Goal: Information Seeking & Learning: Find specific fact

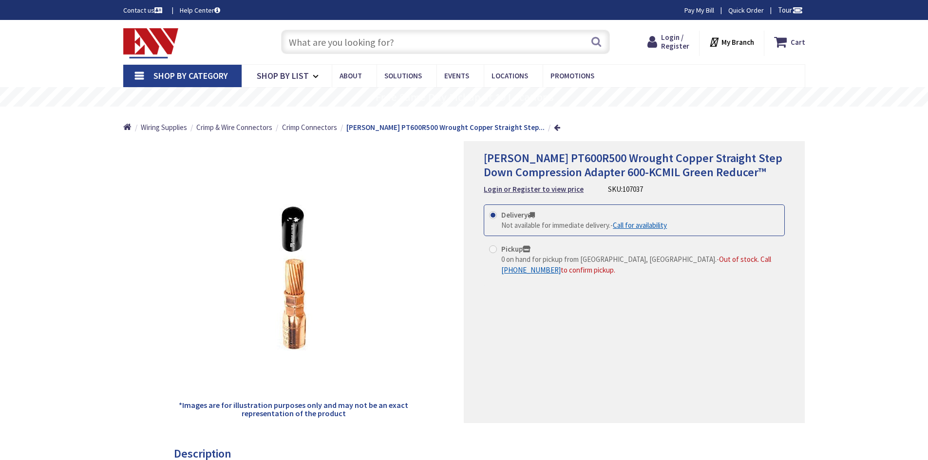
click at [324, 47] on input "text" at bounding box center [445, 42] width 329 height 24
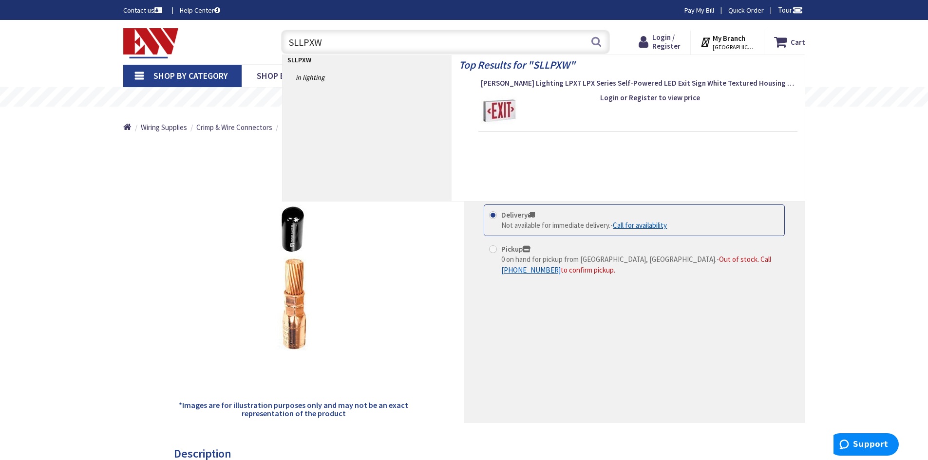
type input "SLLPXW7"
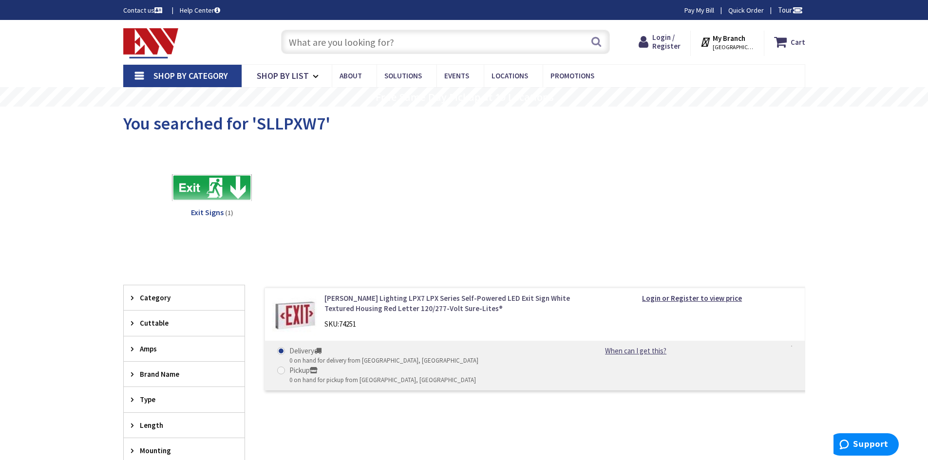
click at [429, 297] on link "[PERSON_NAME] Lighting LPX7 LPX Series Self-Powered LED Exit Sign White Texture…" at bounding box center [448, 303] width 248 height 21
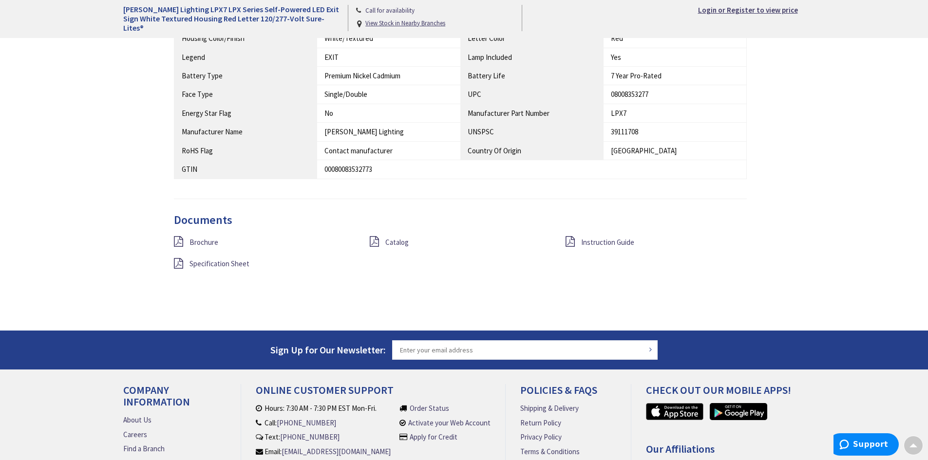
scroll to position [799, 0]
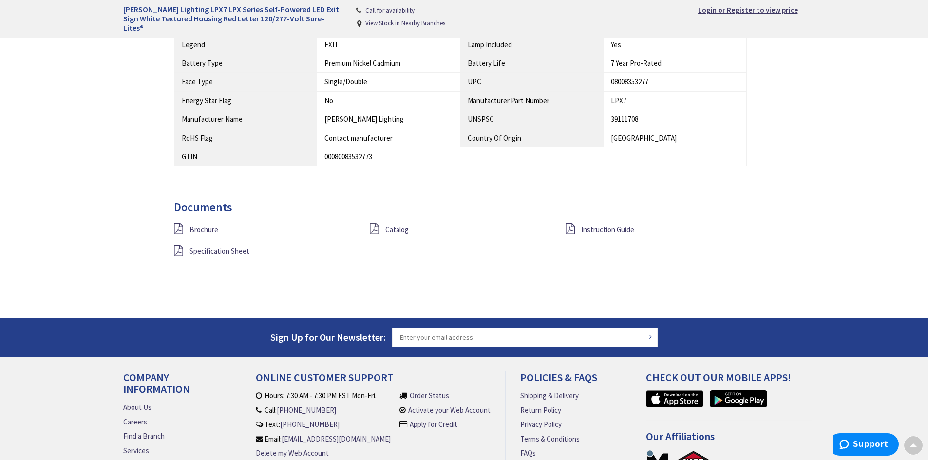
click at [375, 227] on icon at bounding box center [374, 229] width 9 height 11
click at [180, 230] on icon at bounding box center [178, 229] width 9 height 11
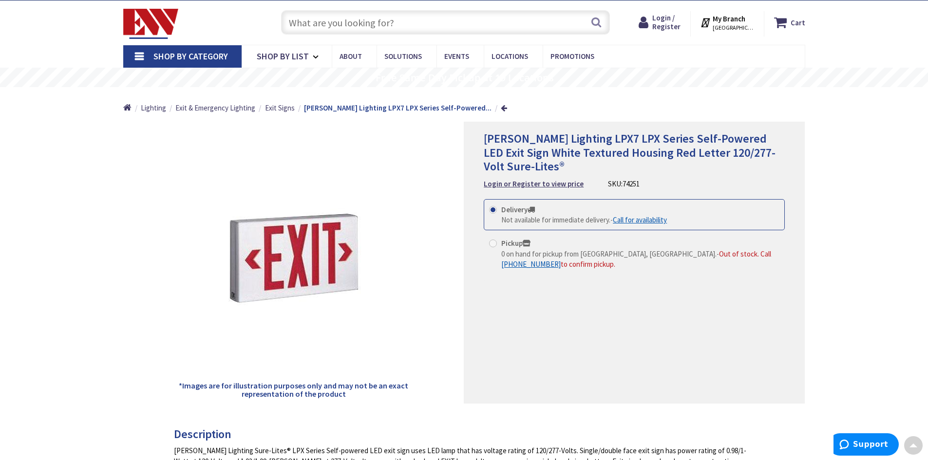
scroll to position [0, 0]
